Goal: Navigation & Orientation: Find specific page/section

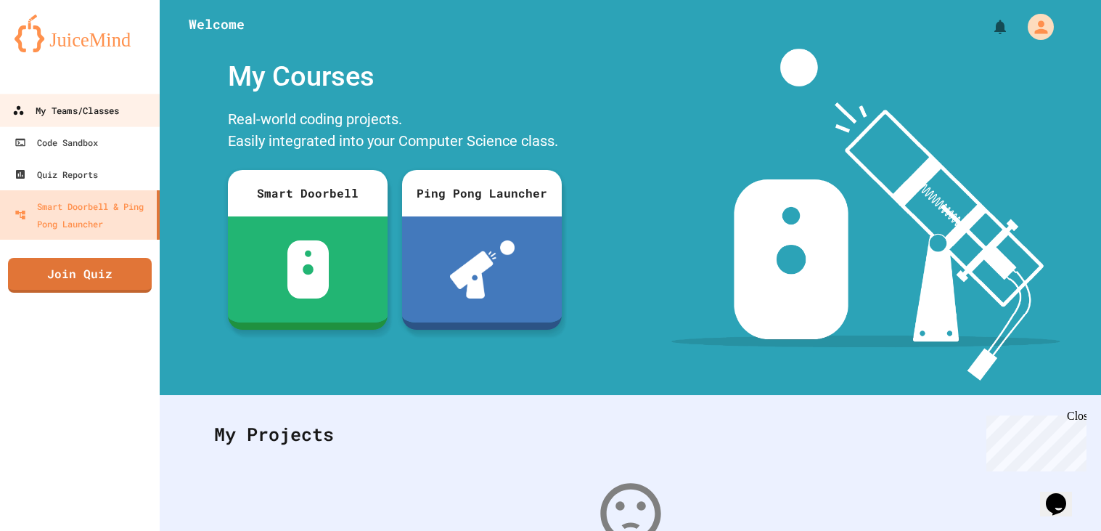
click at [110, 118] on div "My Teams/Classes" at bounding box center [65, 111] width 107 height 18
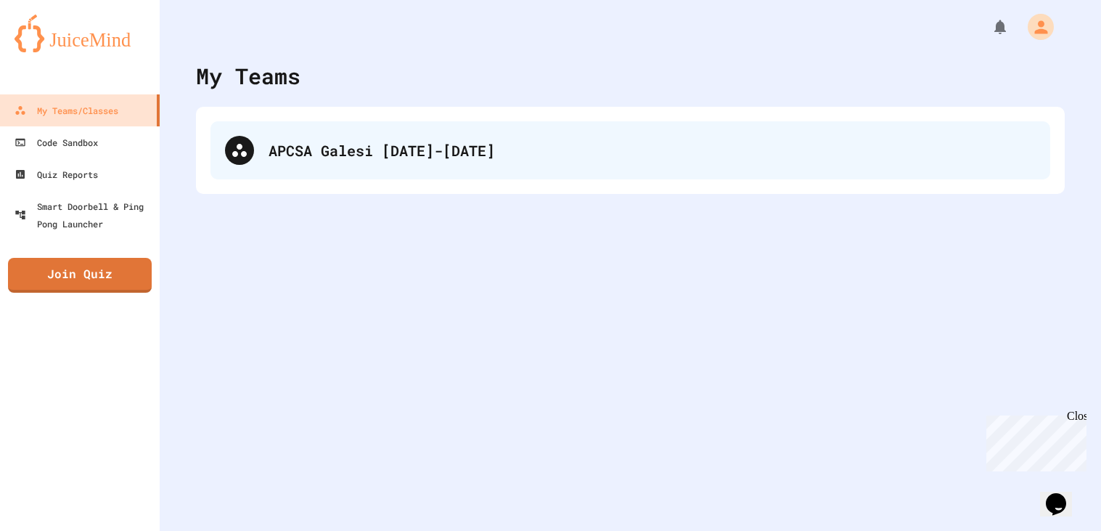
click at [428, 148] on div "APCSA Galesi [DATE]-[DATE]" at bounding box center [652, 150] width 767 height 22
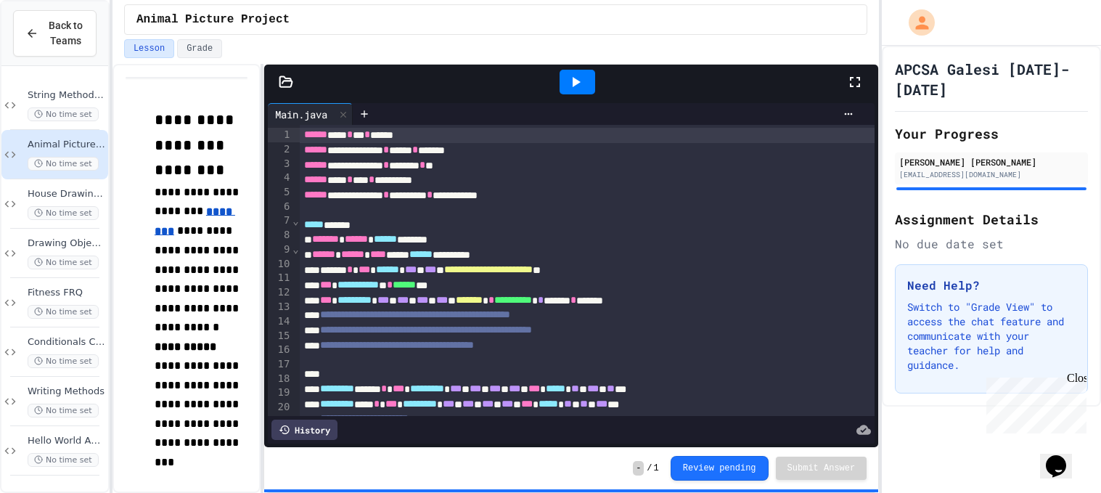
click at [586, 86] on div at bounding box center [578, 82] width 36 height 25
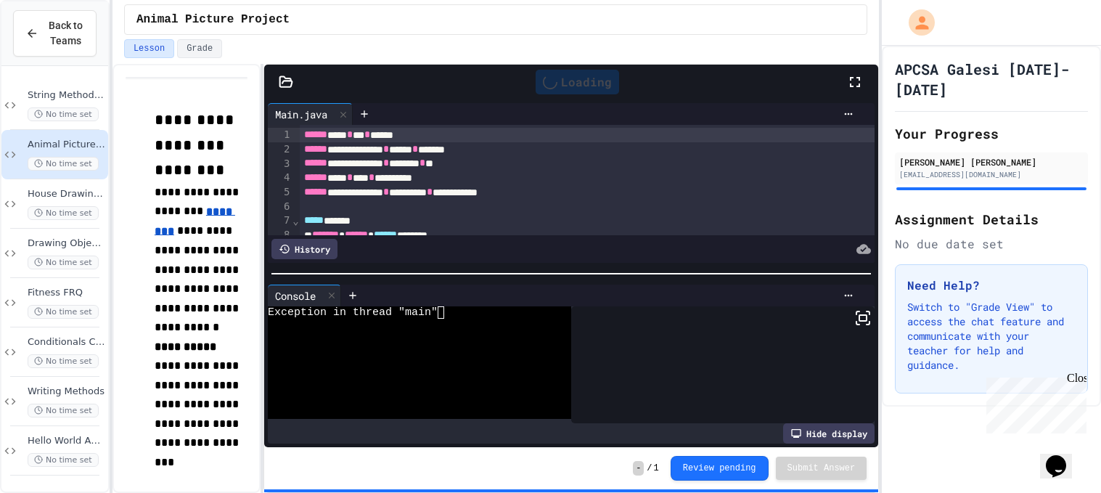
click at [855, 322] on icon at bounding box center [863, 317] width 17 height 17
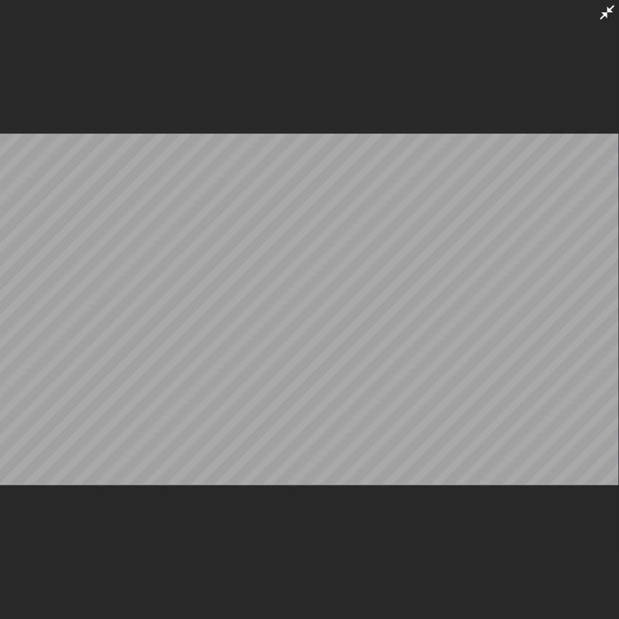
click at [606, 9] on icon at bounding box center [606, 12] width 17 height 17
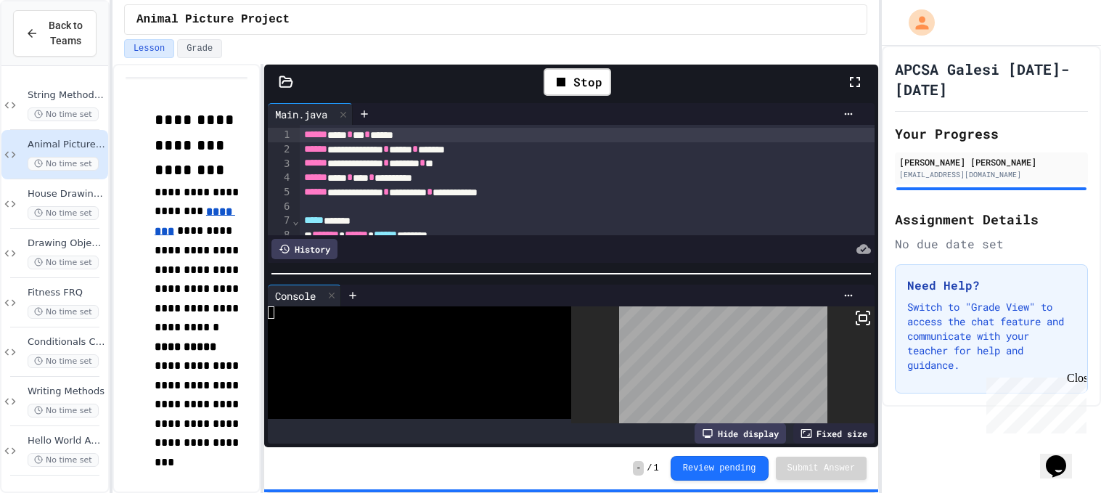
click at [865, 324] on icon at bounding box center [863, 317] width 17 height 17
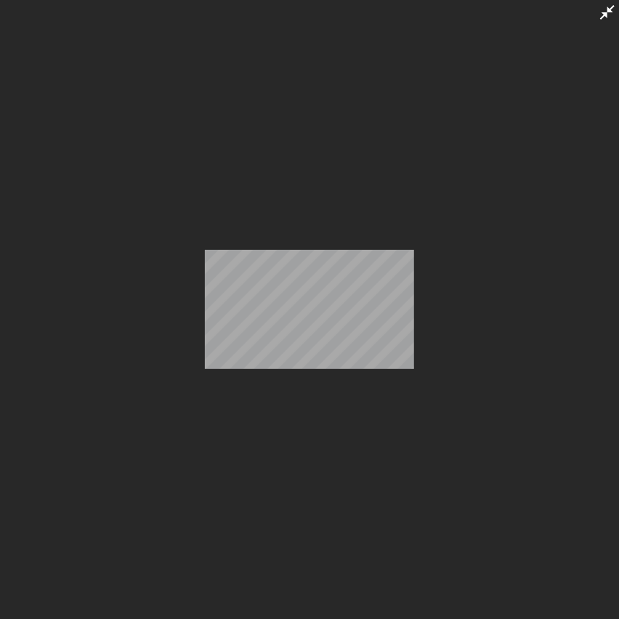
click at [605, 15] on icon at bounding box center [607, 12] width 15 height 15
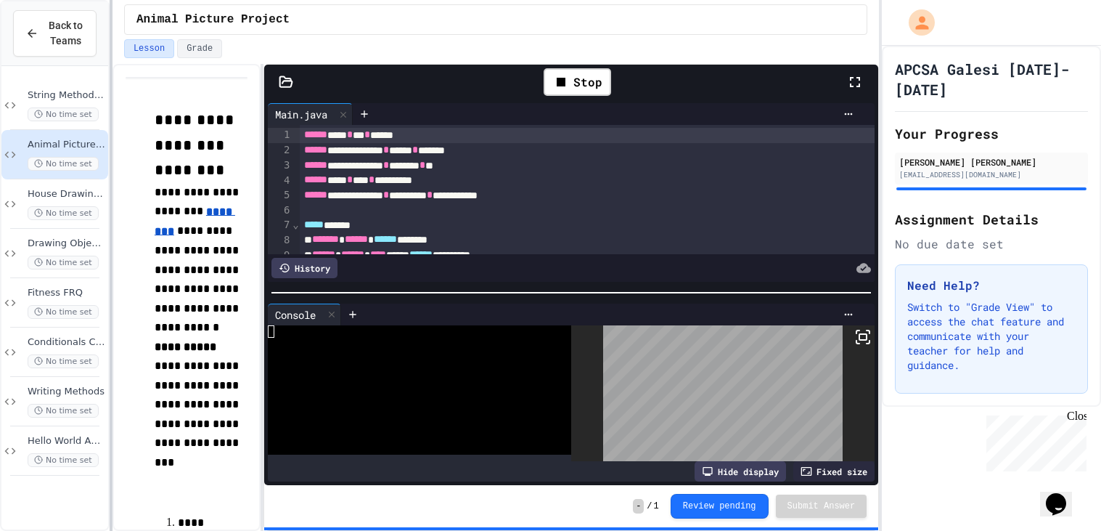
click at [110, 156] on div at bounding box center [111, 265] width 3 height 531
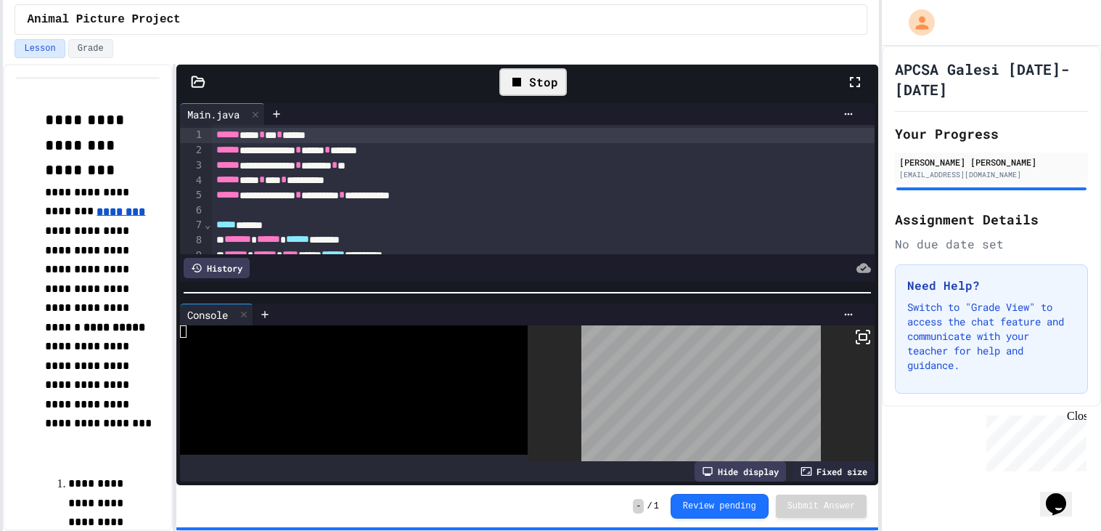
click at [545, 84] on div "Stop" at bounding box center [534, 82] width 68 height 28
